Goal: Information Seeking & Learning: Learn about a topic

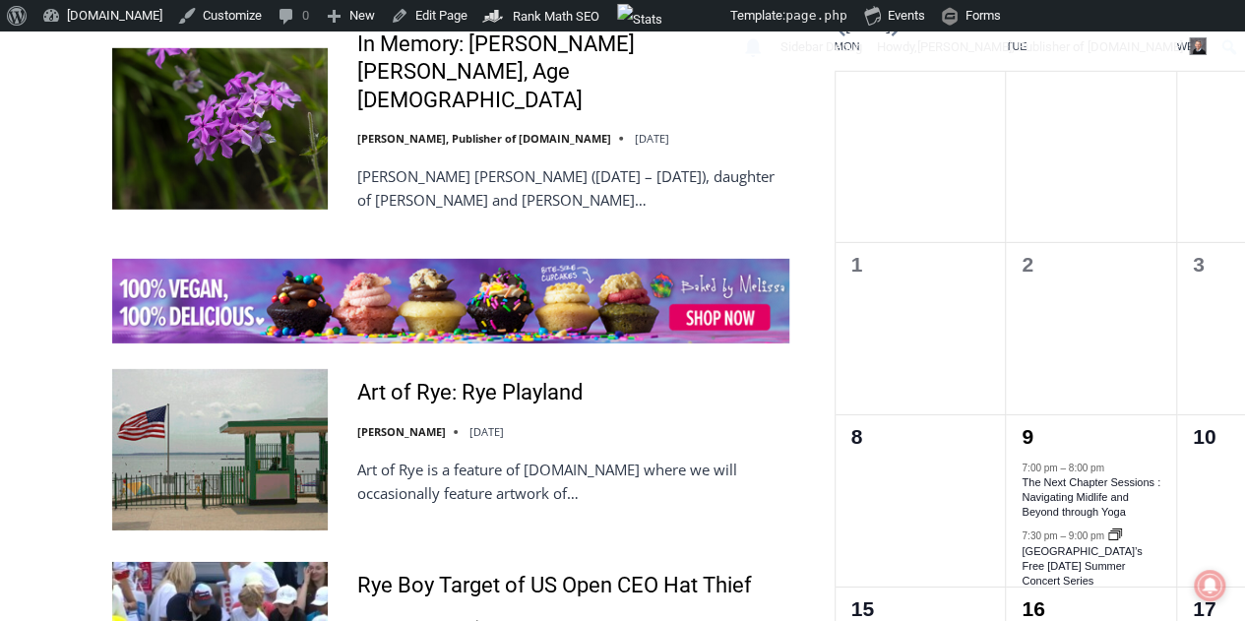
scroll to position [2819, 0]
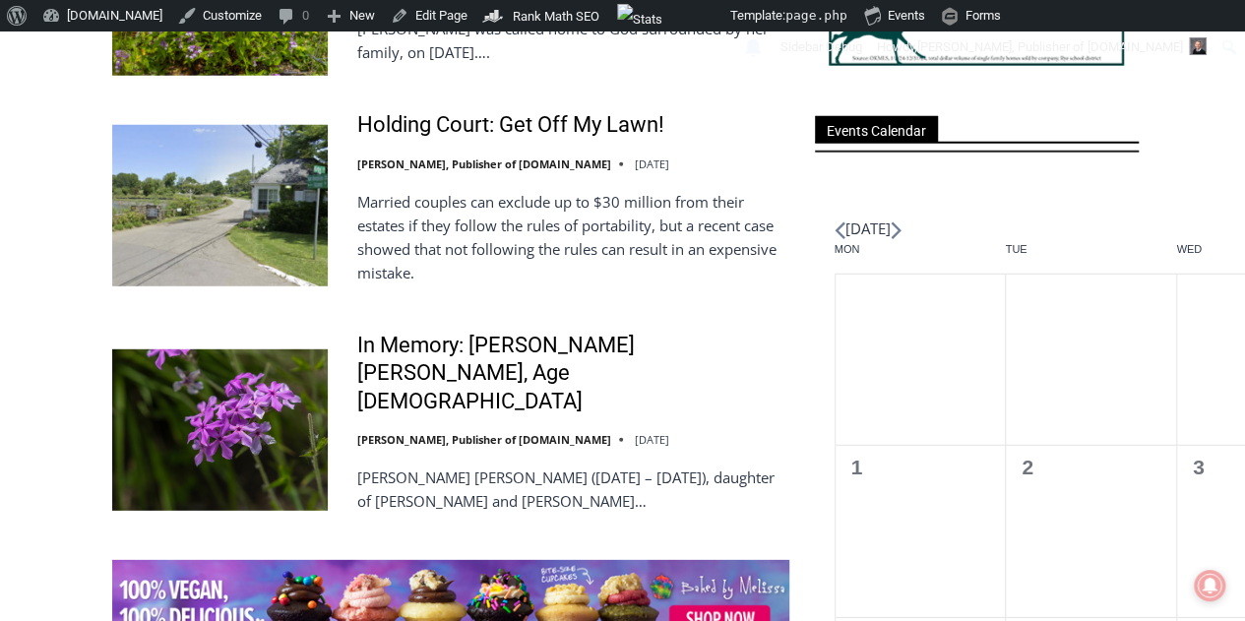
scroll to position [2622, 0]
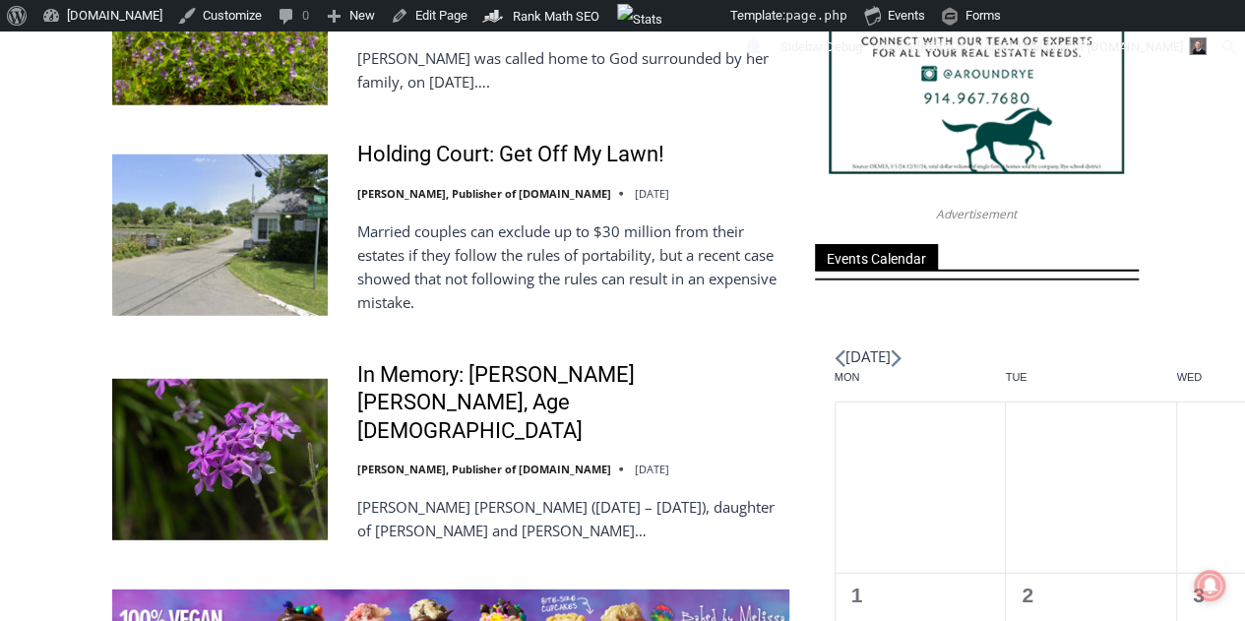
drag, startPoint x: 21, startPoint y: 296, endPoint x: 55, endPoint y: 301, distance: 34.8
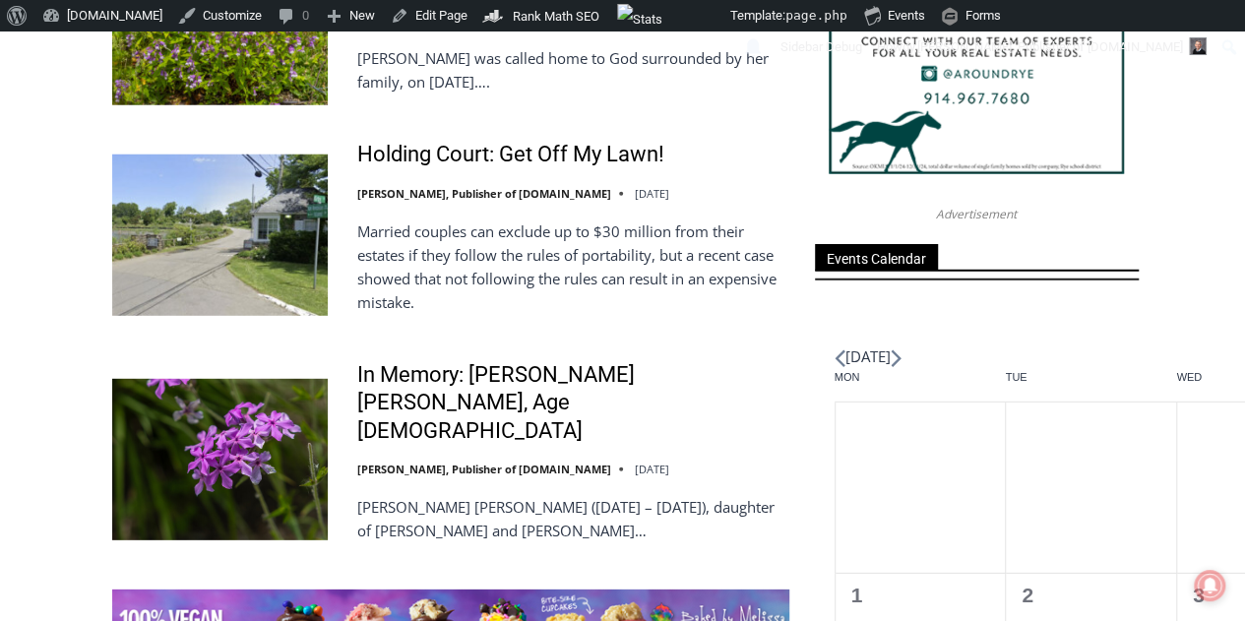
click at [22, 297] on div "Playland Rye Playland Ride Watch: What’s Open and Closed as of [DATE] [DATE] – …" at bounding box center [622, 508] width 1245 height 5146
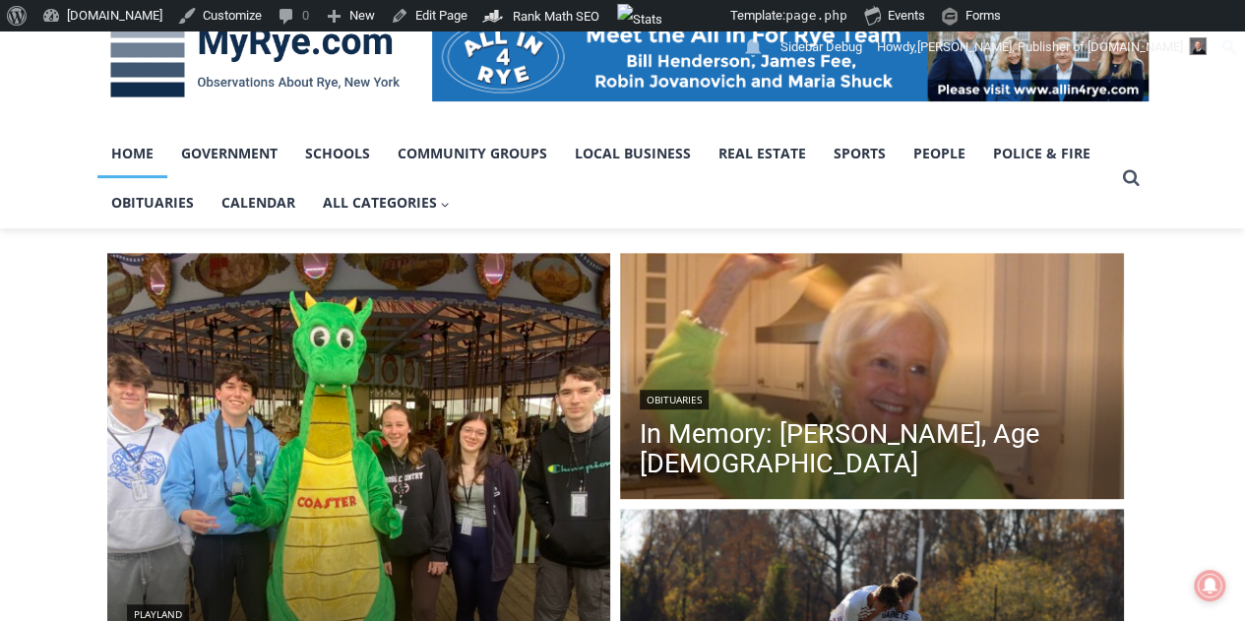
scroll to position [161, 0]
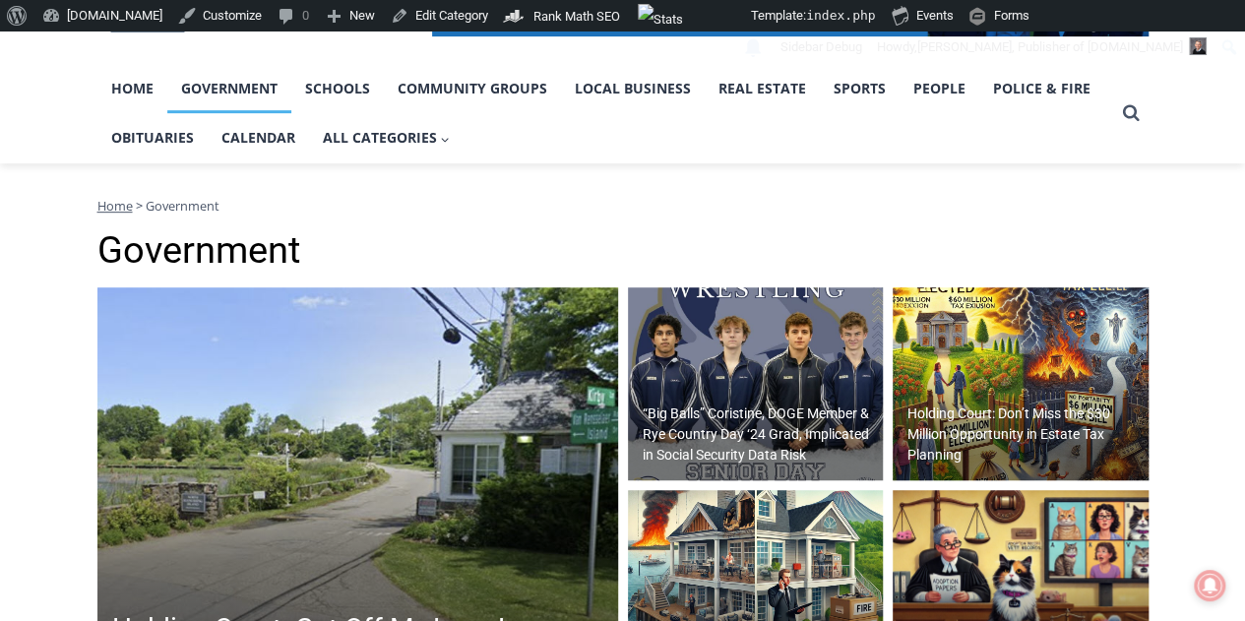
scroll to position [98, 0]
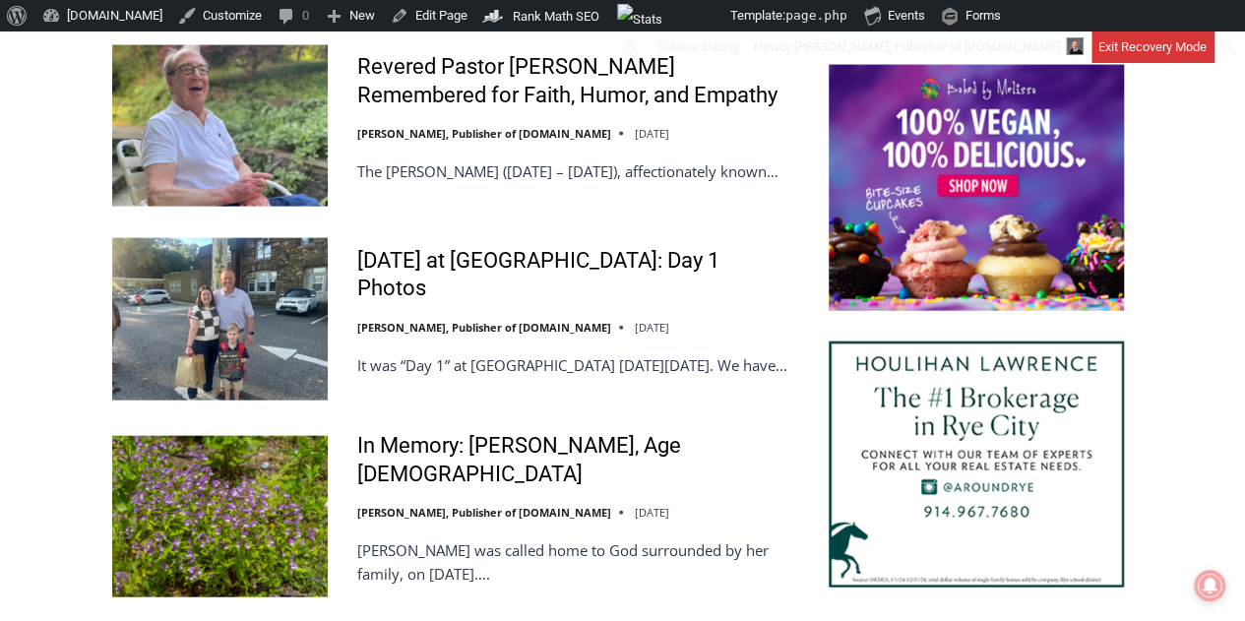
scroll to position [2622, 0]
